Goal: Task Accomplishment & Management: Complete application form

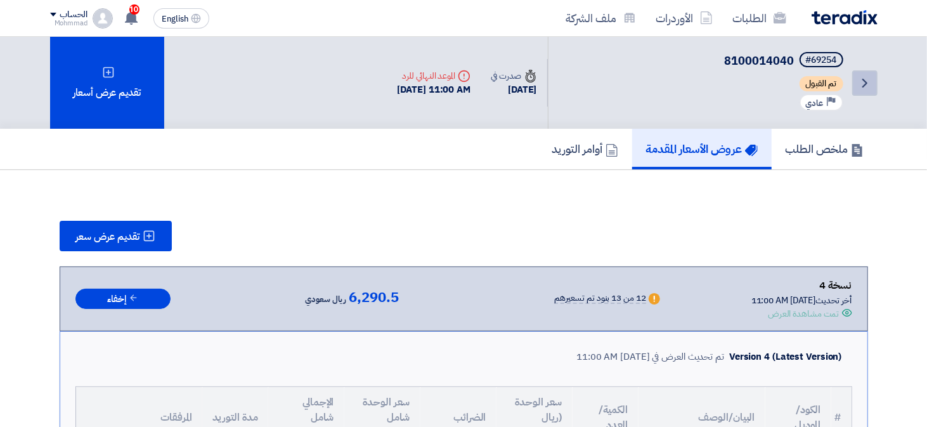
click at [869, 78] on icon "Back" at bounding box center [864, 82] width 15 height 15
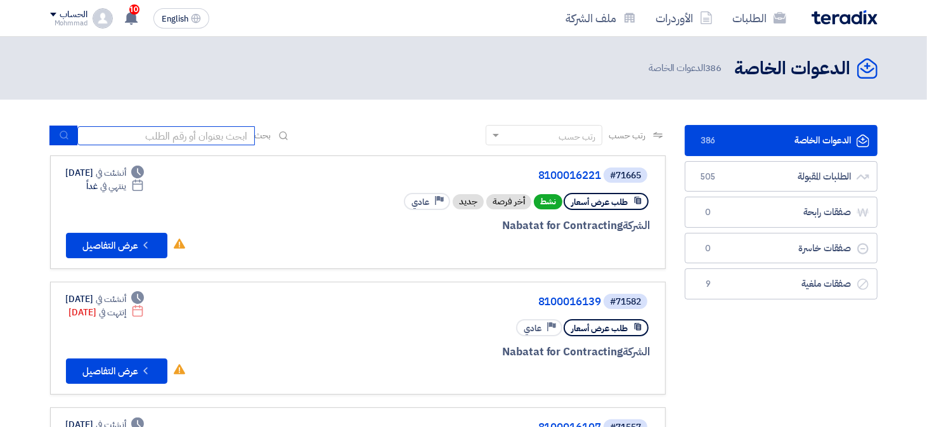
click at [217, 136] on input at bounding box center [165, 135] width 177 height 19
type input "71652"
click at [57, 136] on button "submit" at bounding box center [63, 136] width 28 height 20
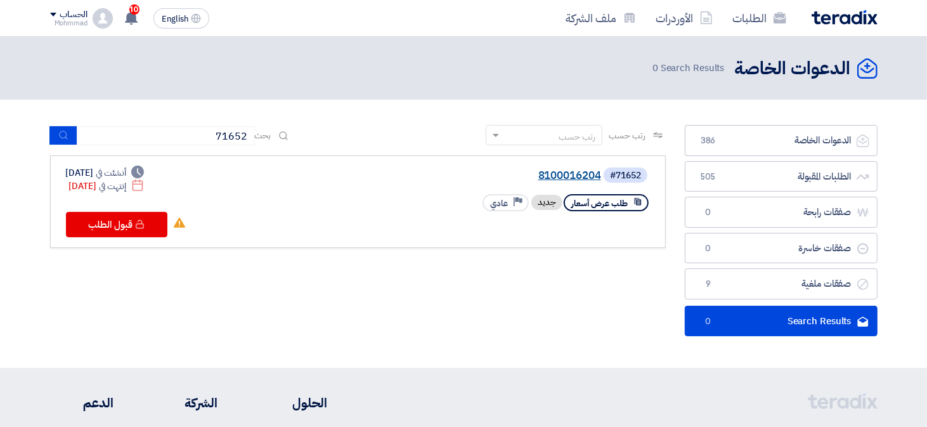
click at [572, 171] on link "8100016204" at bounding box center [474, 175] width 254 height 11
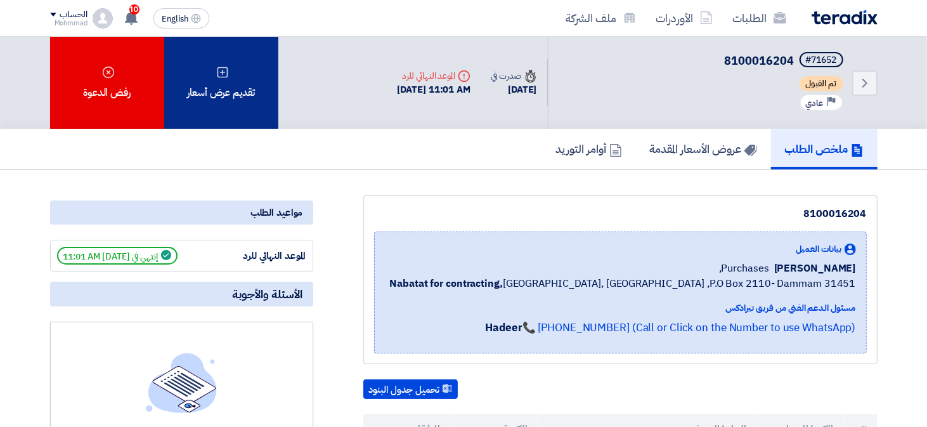
click at [226, 90] on div "تقديم عرض أسعار" at bounding box center [221, 83] width 114 height 92
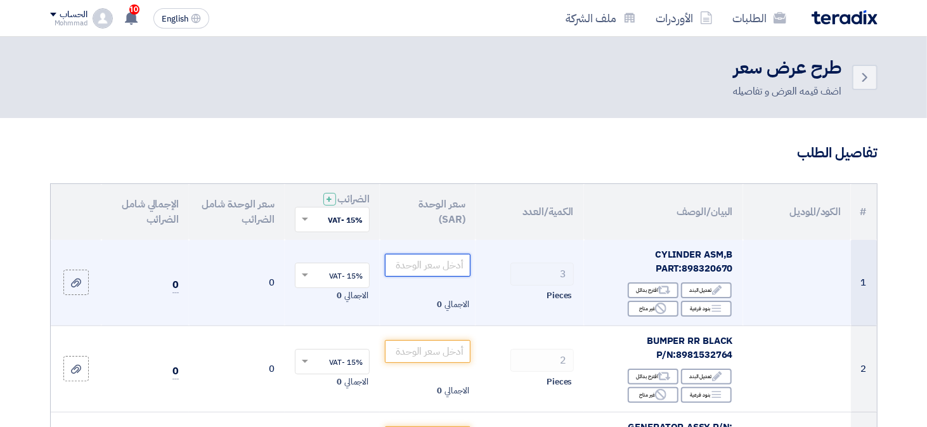
click at [426, 269] on input "number" at bounding box center [428, 265] width 86 height 23
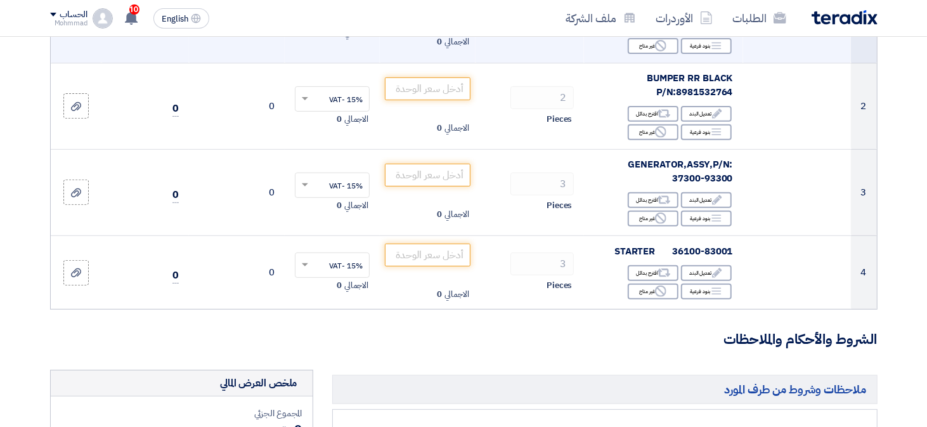
scroll to position [266, 0]
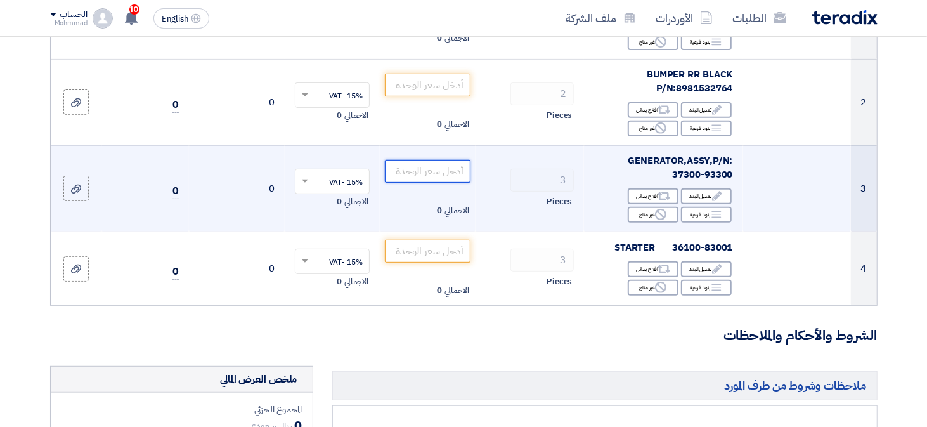
click at [441, 176] on input "number" at bounding box center [428, 171] width 86 height 23
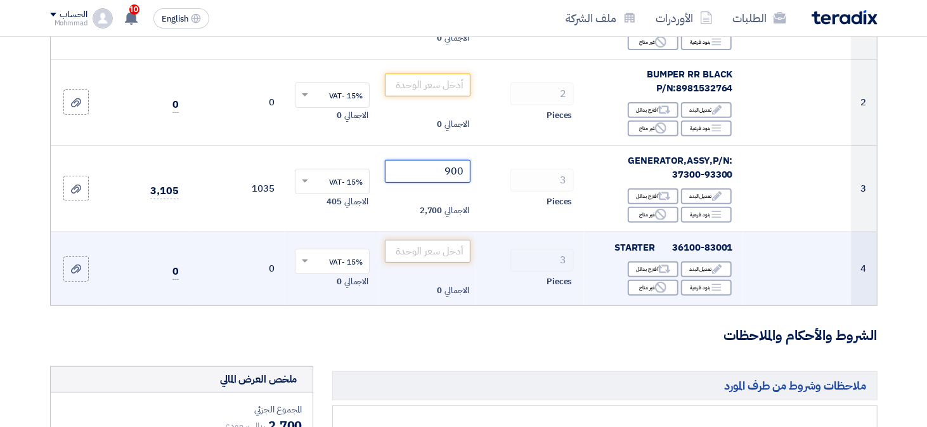
type input "900"
click at [453, 253] on input "number" at bounding box center [428, 251] width 86 height 23
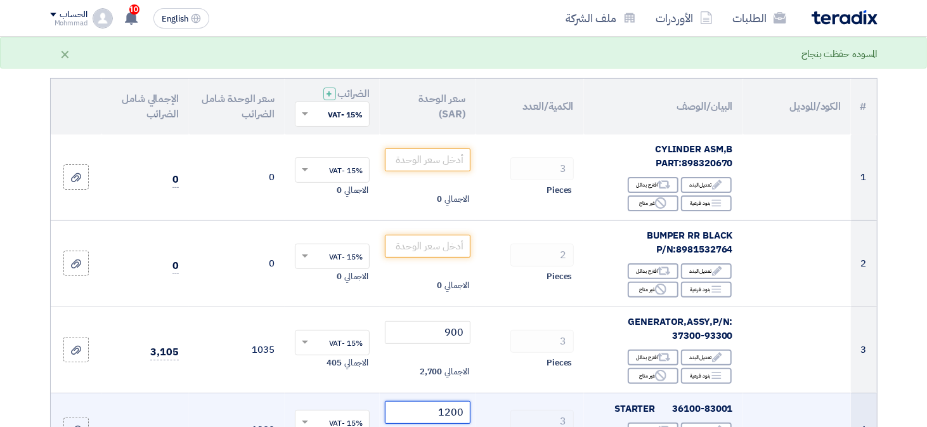
scroll to position [105, 0]
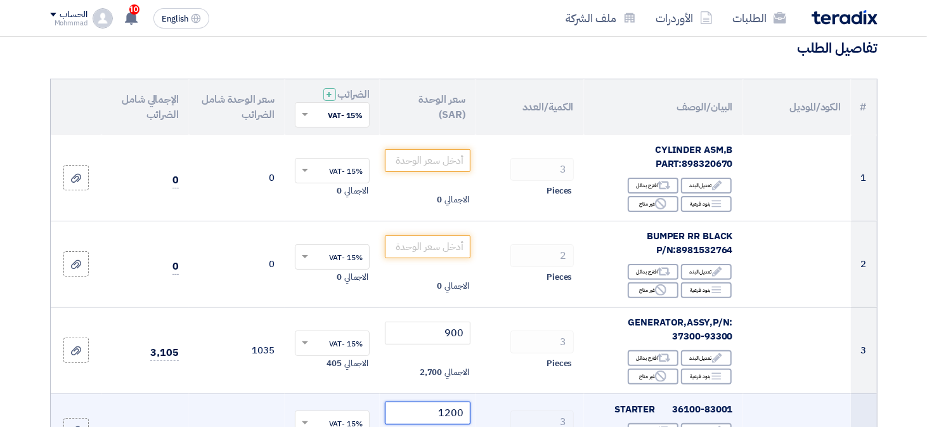
type input "1200"
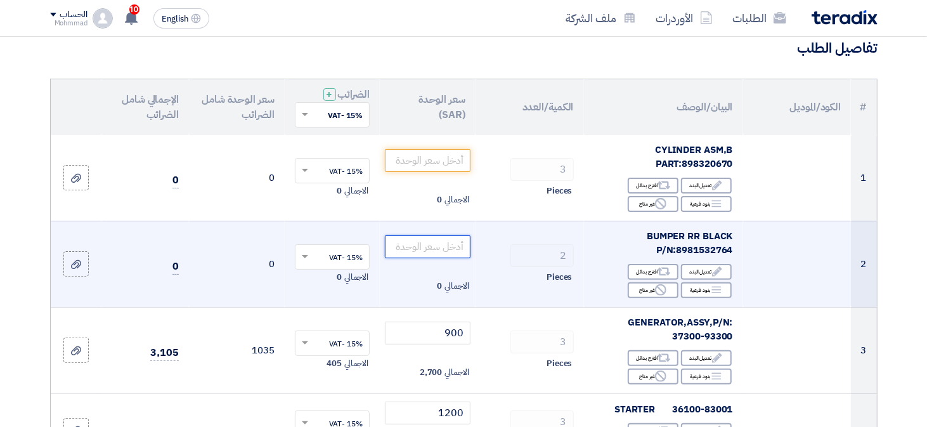
click at [435, 251] on input "number" at bounding box center [428, 246] width 86 height 23
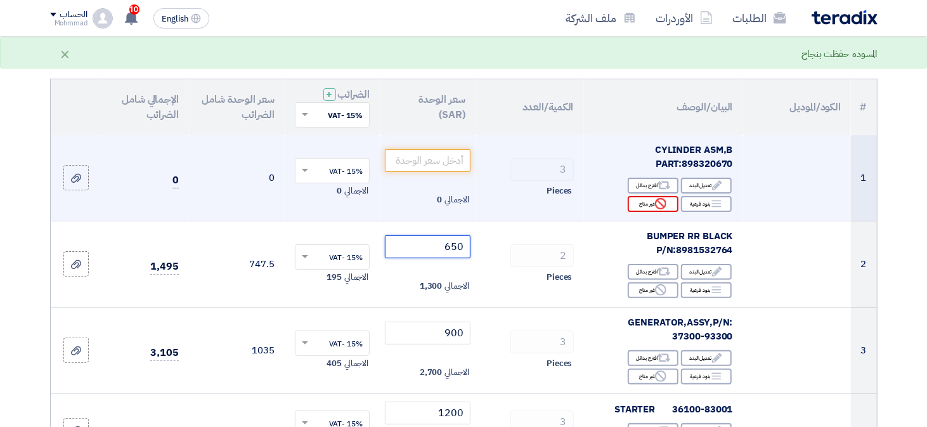
type input "650"
click at [655, 206] on icon "Reject" at bounding box center [660, 203] width 11 height 11
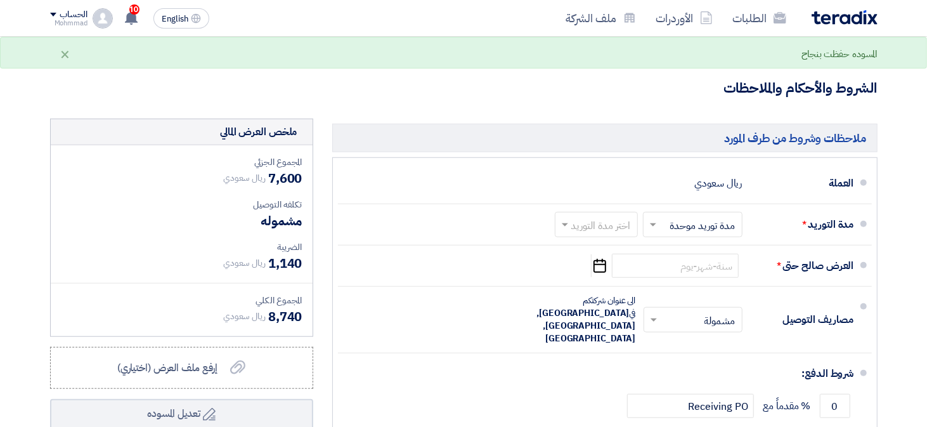
scroll to position [539, 0]
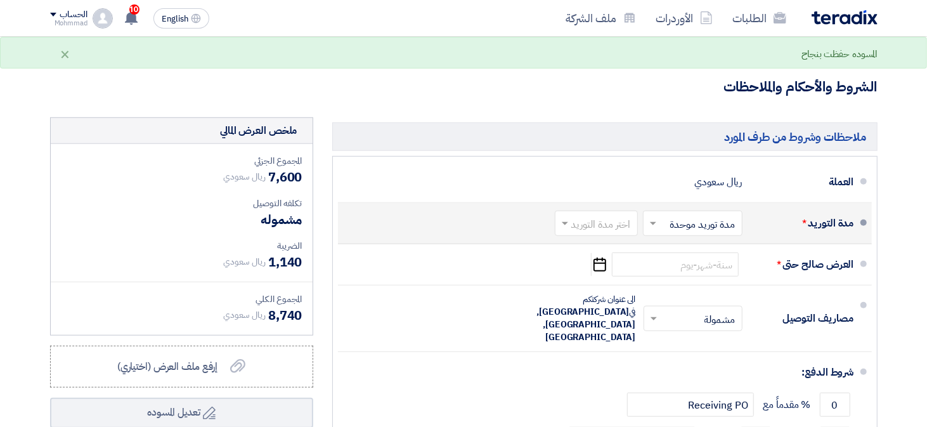
click at [600, 228] on input "text" at bounding box center [593, 225] width 77 height 18
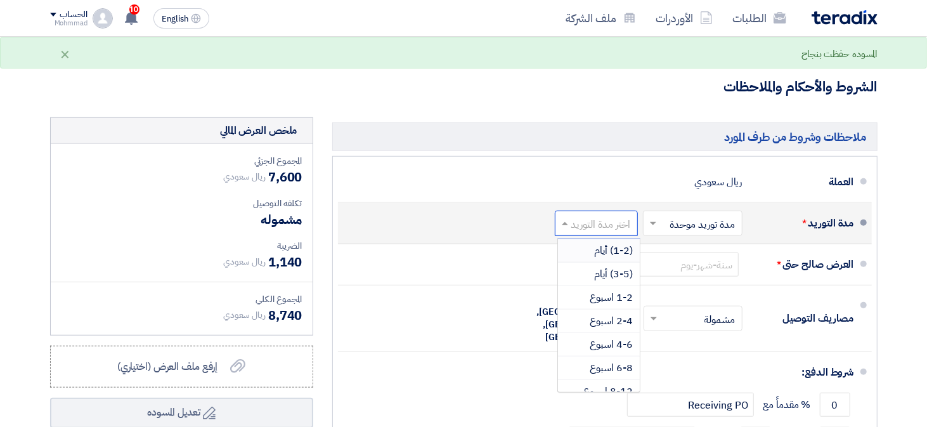
click at [623, 243] on span "(1-2) أيام" at bounding box center [614, 250] width 39 height 15
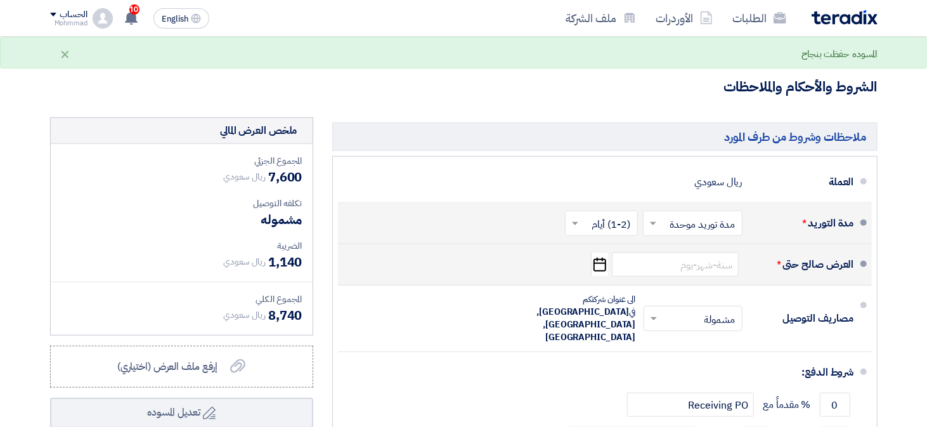
click at [592, 273] on icon "Pick a date" at bounding box center [599, 264] width 17 height 23
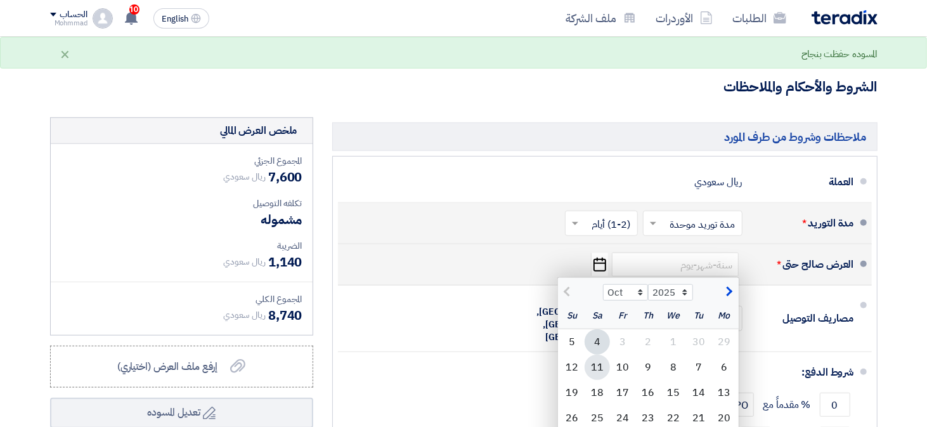
click at [600, 366] on div "11" at bounding box center [596, 366] width 25 height 25
type input "[DATE]"
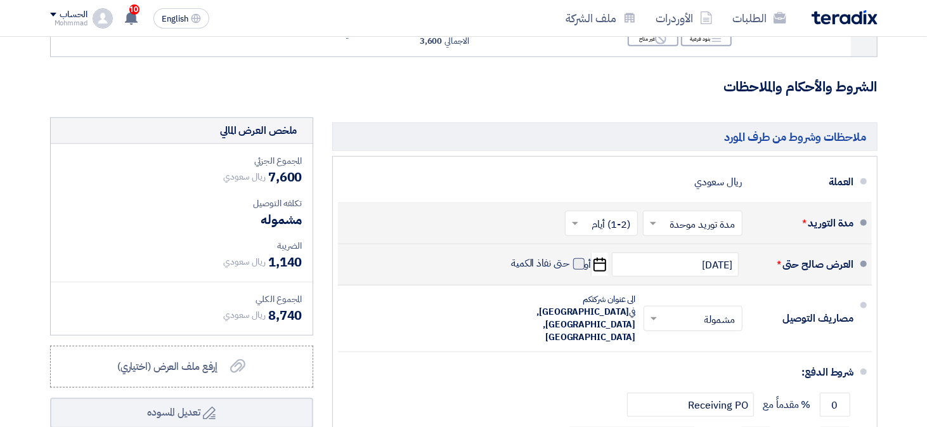
click at [576, 264] on span at bounding box center [578, 263] width 11 height 11
click at [569, 264] on input "حتى نفاذ الكمية" at bounding box center [538, 269] width 61 height 24
checkbox input "true"
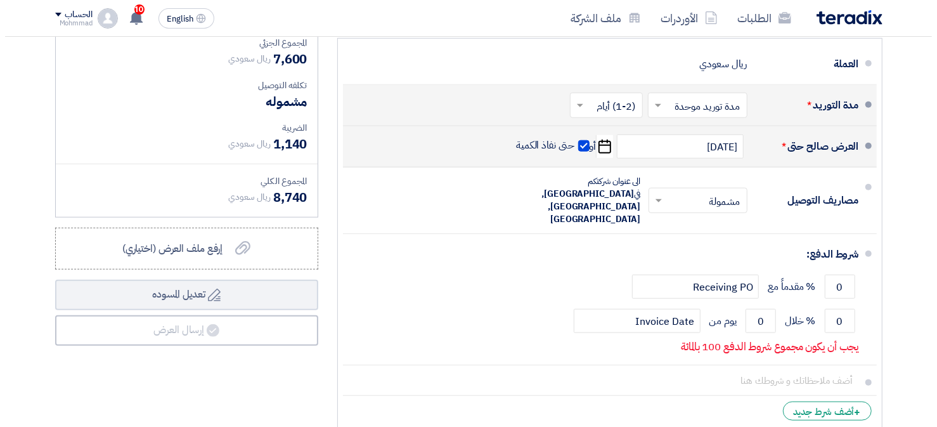
scroll to position [661, 0]
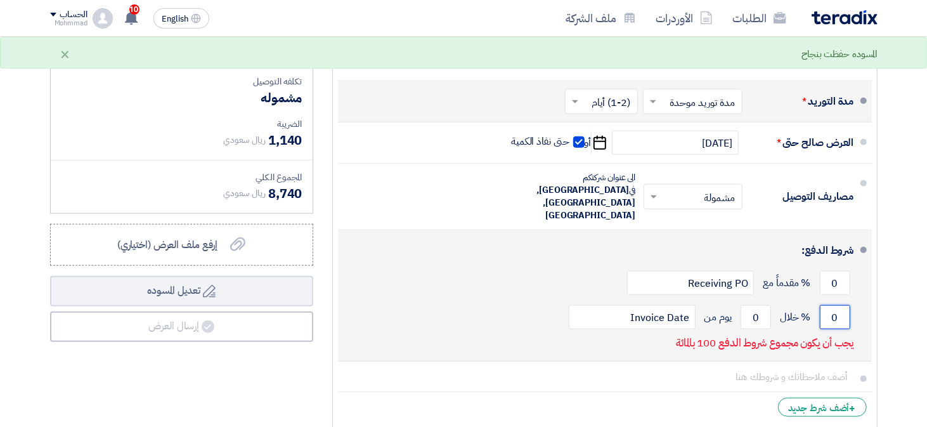
click at [827, 305] on input "0" at bounding box center [835, 317] width 30 height 24
type input "100"
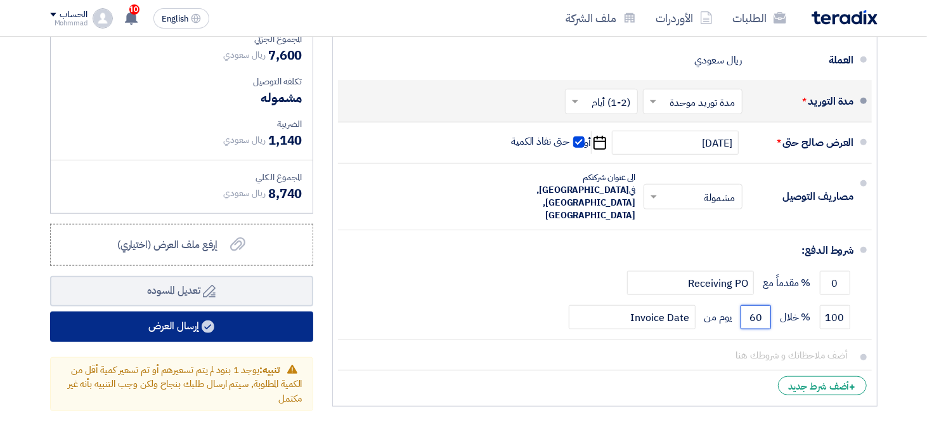
type input "60"
click at [99, 332] on button "إرسال العرض" at bounding box center [181, 326] width 263 height 30
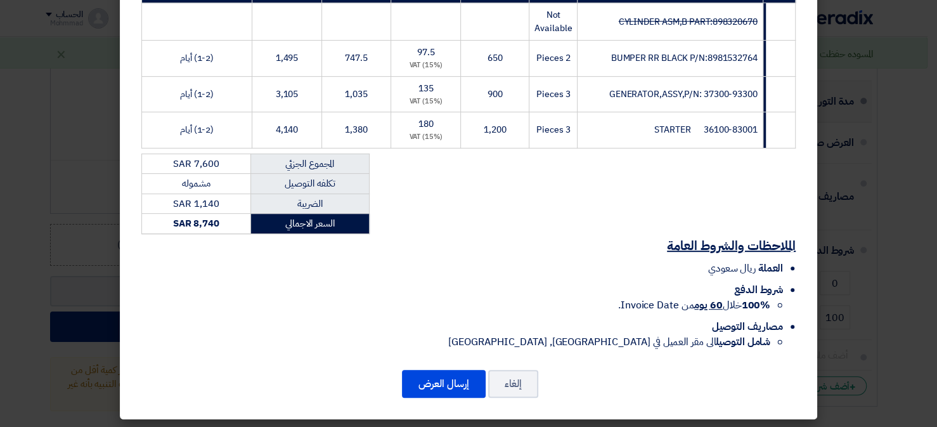
scroll to position [236, 0]
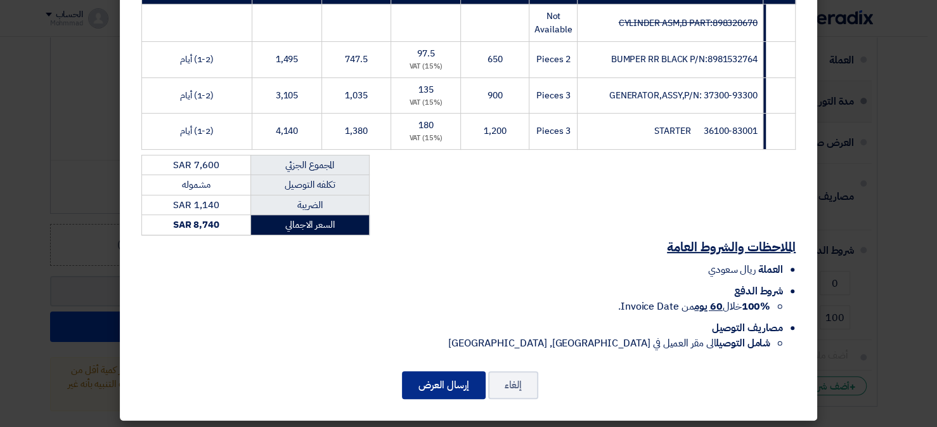
click at [450, 384] on button "إرسال العرض" at bounding box center [444, 385] width 84 height 28
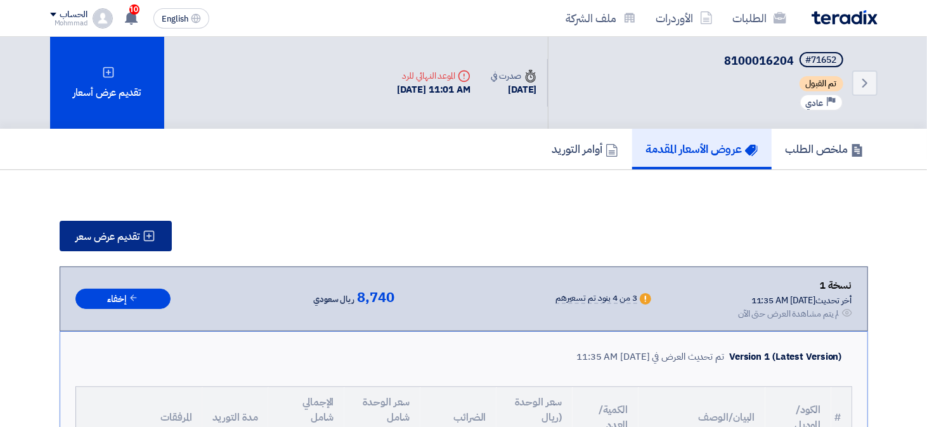
click at [115, 242] on button "تقديم عرض سعر" at bounding box center [116, 236] width 112 height 30
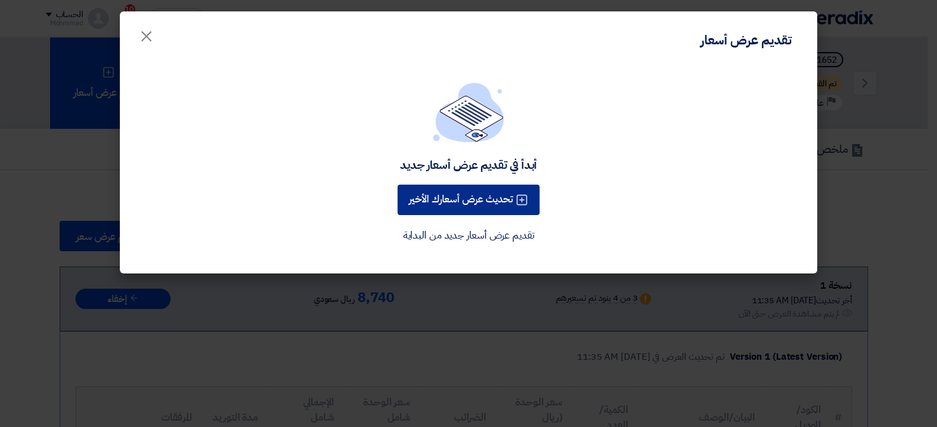
click at [501, 202] on button "تحديث عرض أسعارك الأخير" at bounding box center [468, 199] width 142 height 30
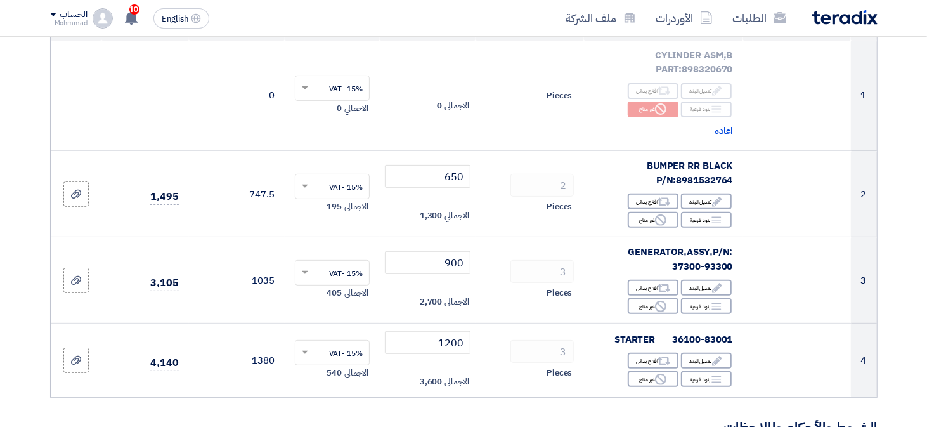
scroll to position [198, 0]
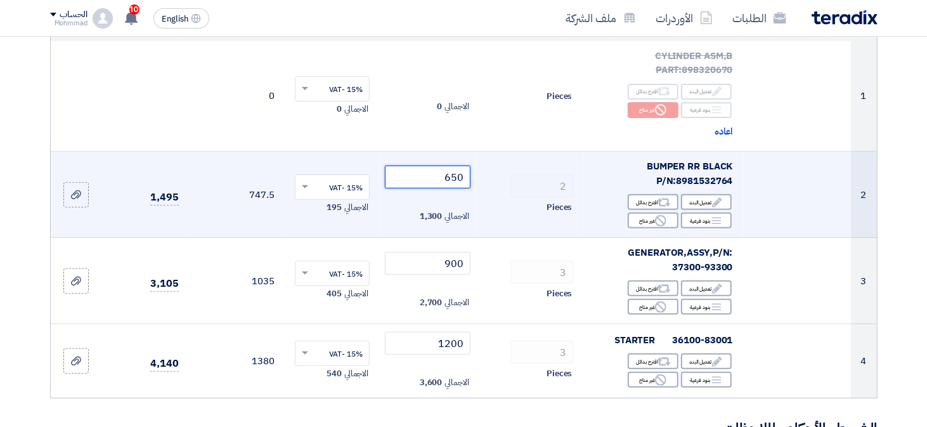
click at [419, 179] on input "650" at bounding box center [428, 176] width 86 height 23
type input "6"
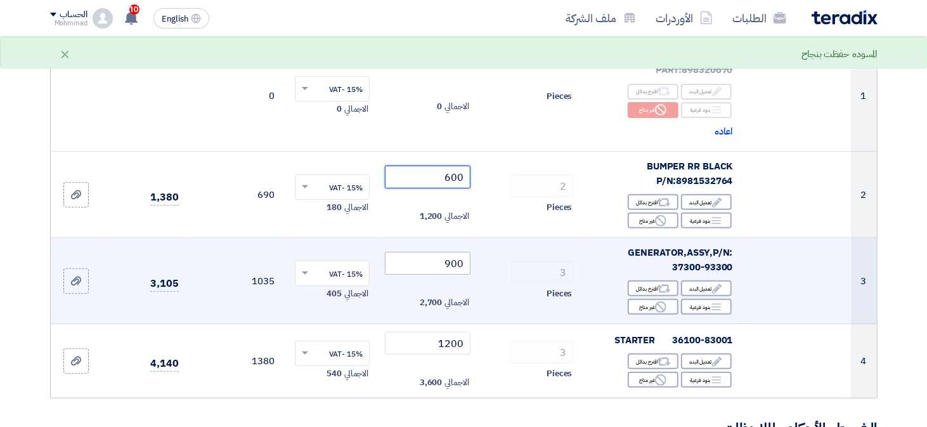
type input "600"
click at [423, 267] on input "900" at bounding box center [428, 263] width 86 height 23
type input "9"
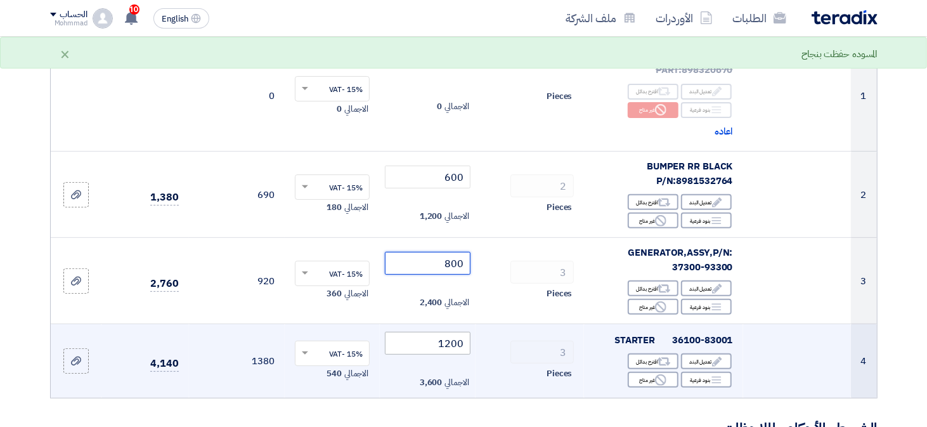
type input "800"
click at [434, 348] on input "1200" at bounding box center [428, 343] width 86 height 23
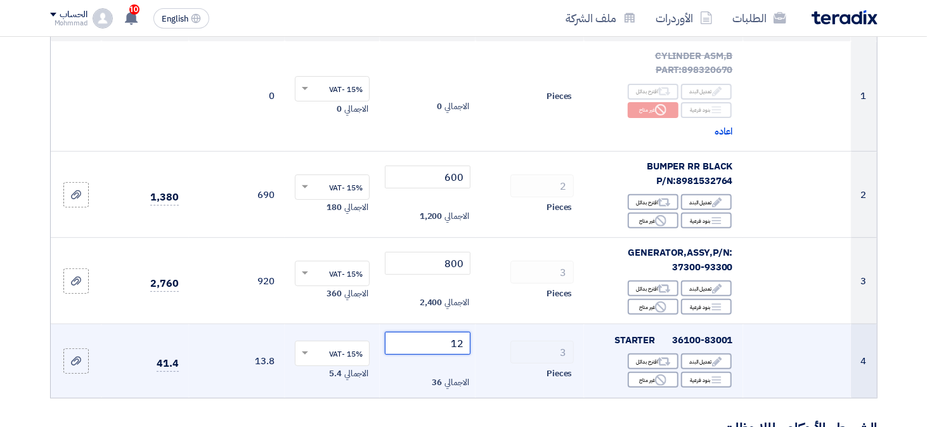
type input "1"
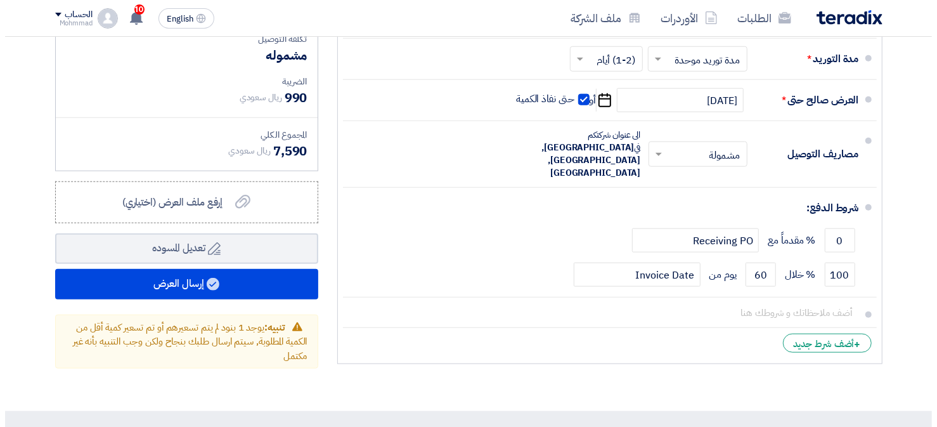
scroll to position [704, 0]
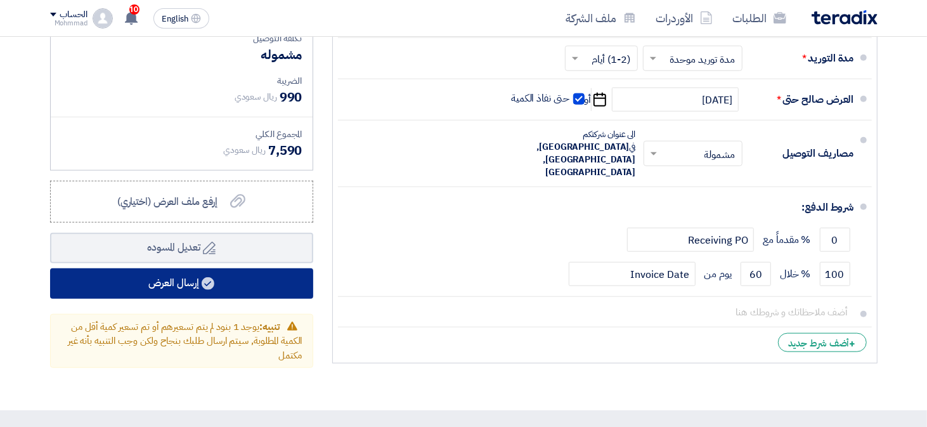
type input "1000"
click at [118, 290] on button "إرسال العرض" at bounding box center [181, 283] width 263 height 30
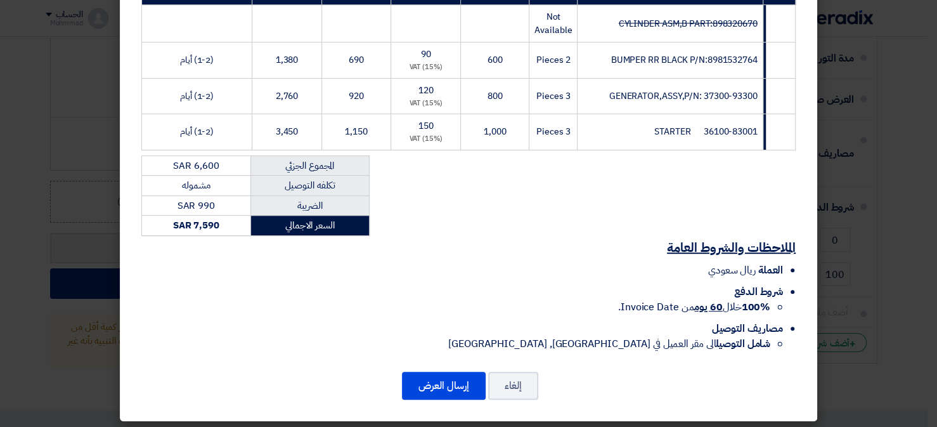
scroll to position [238, 0]
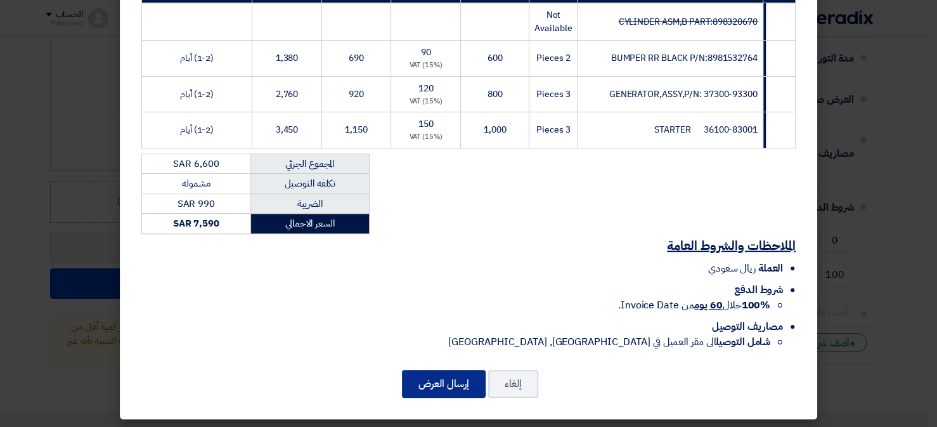
click at [454, 382] on button "إرسال العرض" at bounding box center [444, 384] width 84 height 28
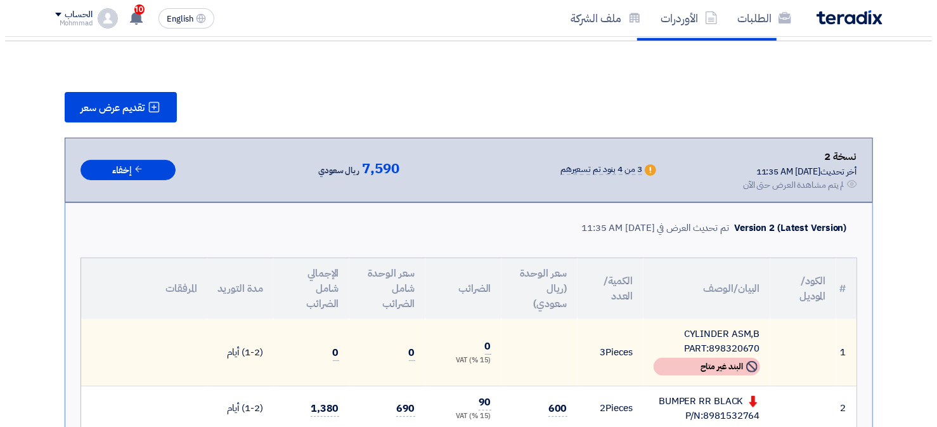
scroll to position [127, 0]
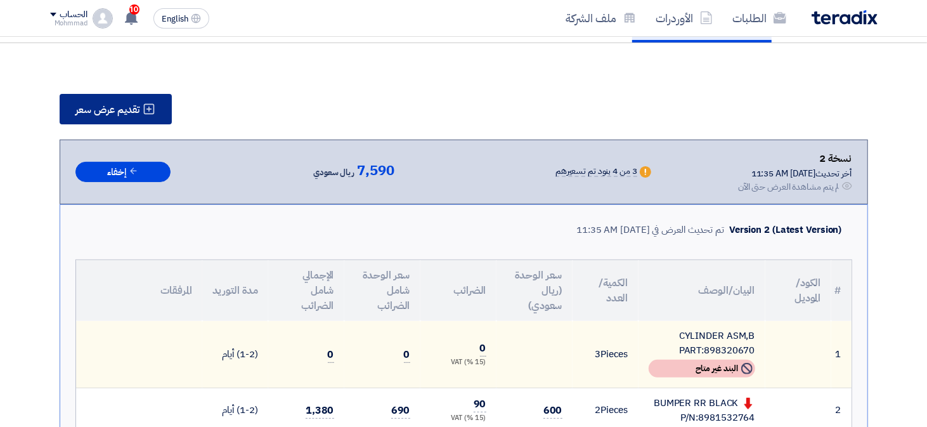
click at [95, 112] on span "تقديم عرض سعر" at bounding box center [108, 110] width 64 height 10
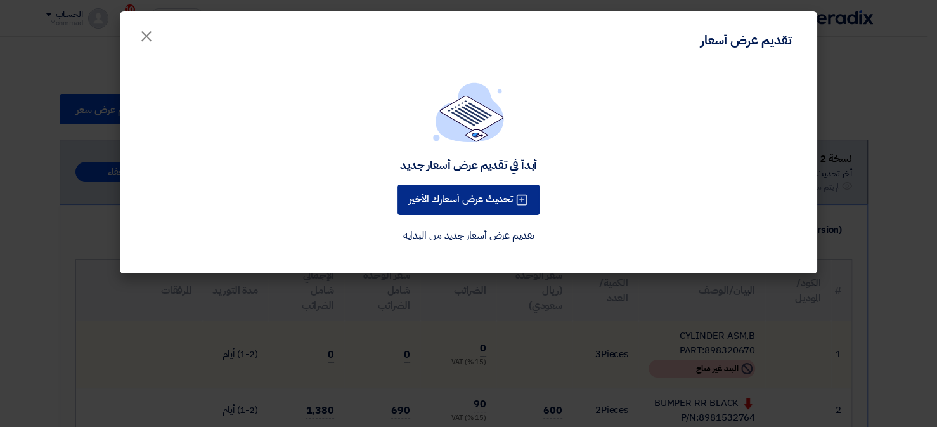
click at [515, 210] on button "تحديث عرض أسعارك الأخير" at bounding box center [468, 199] width 142 height 30
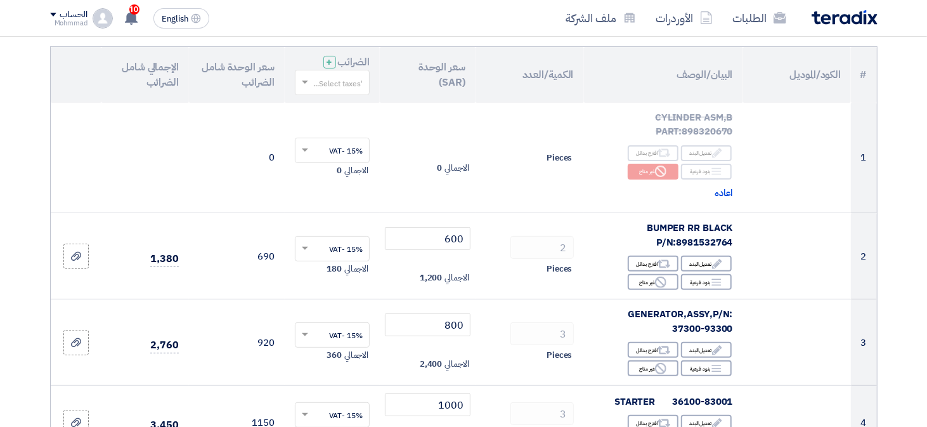
scroll to position [137, 0]
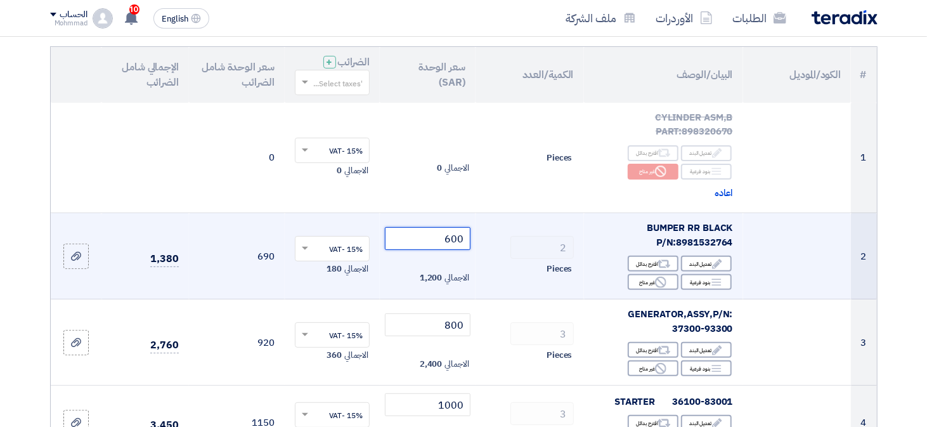
click at [412, 244] on input "600" at bounding box center [428, 238] width 86 height 23
type input "6"
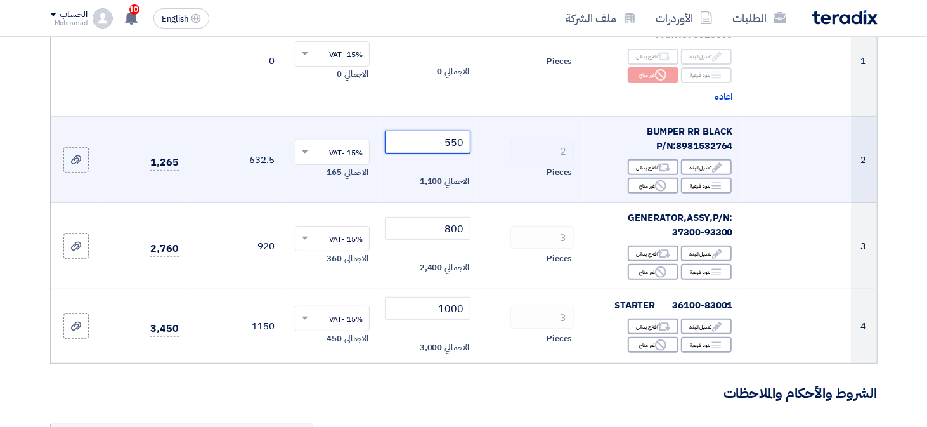
scroll to position [234, 0]
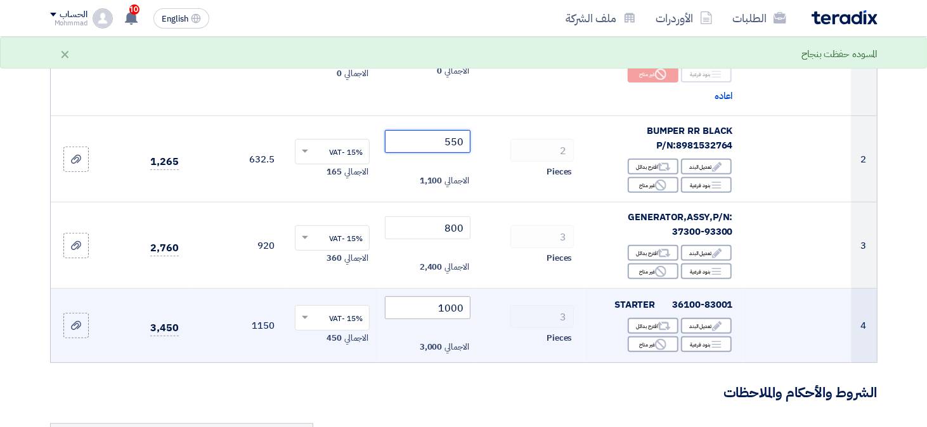
type input "550"
click at [425, 312] on input "1000" at bounding box center [428, 307] width 86 height 23
type input "1"
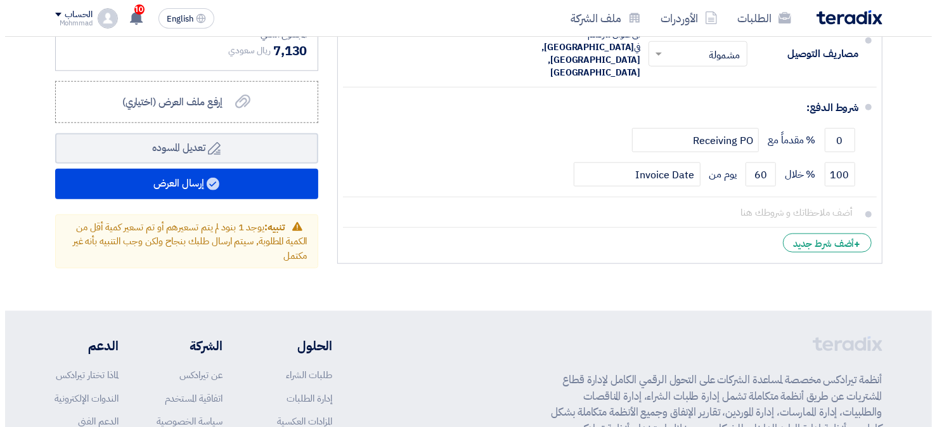
scroll to position [867, 0]
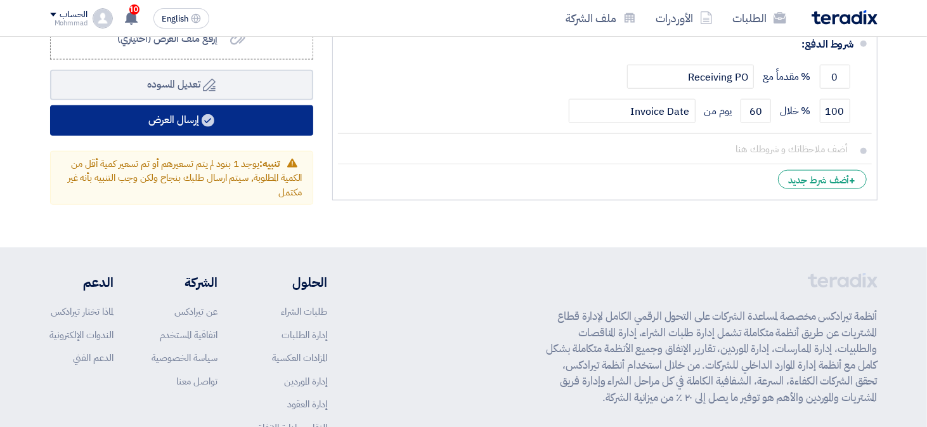
type input "900"
click at [124, 120] on button "إرسال العرض" at bounding box center [181, 120] width 263 height 30
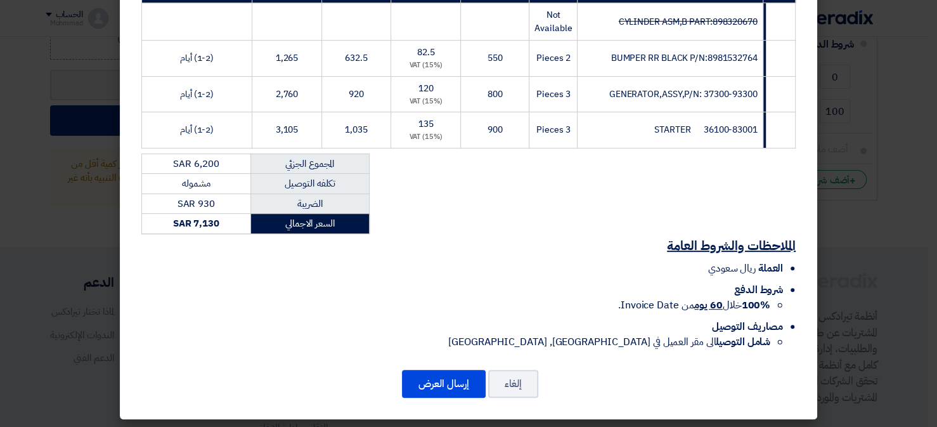
scroll to position [235, 0]
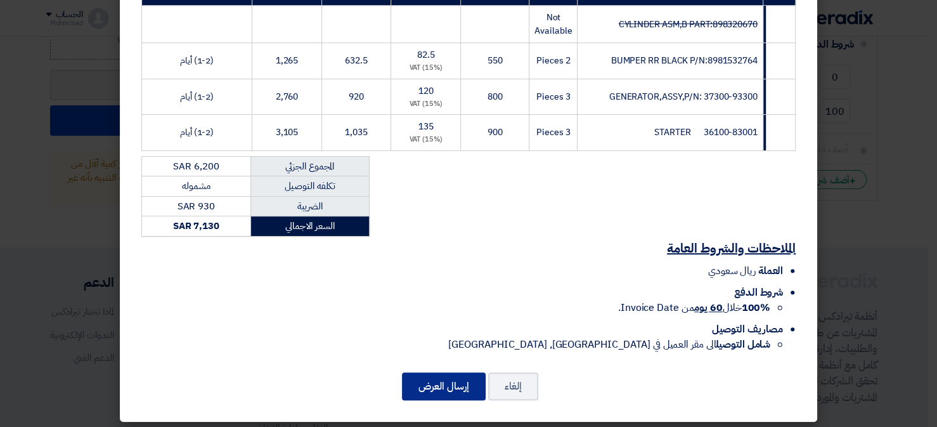
click at [458, 384] on button "إرسال العرض" at bounding box center [444, 386] width 84 height 28
